Goal: Task Accomplishment & Management: Manage account settings

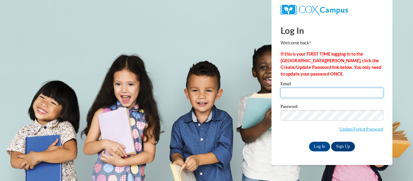
click at [298, 95] on input "Email" at bounding box center [331, 93] width 103 height 10
type input "krishawnac@outlook.com"
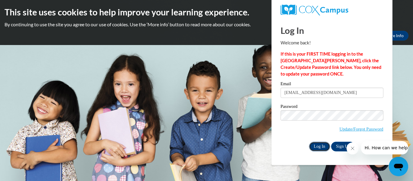
click at [318, 143] on input "Log In" at bounding box center [319, 147] width 21 height 10
